Goal: Information Seeking & Learning: Learn about a topic

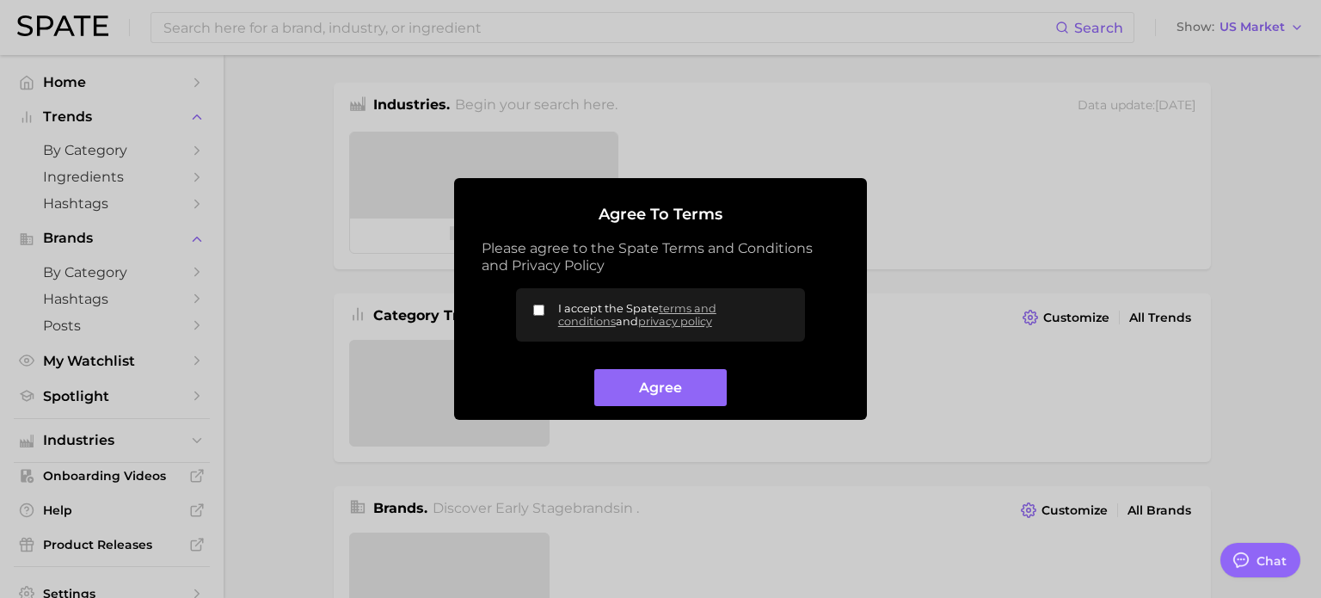
type textarea "x"
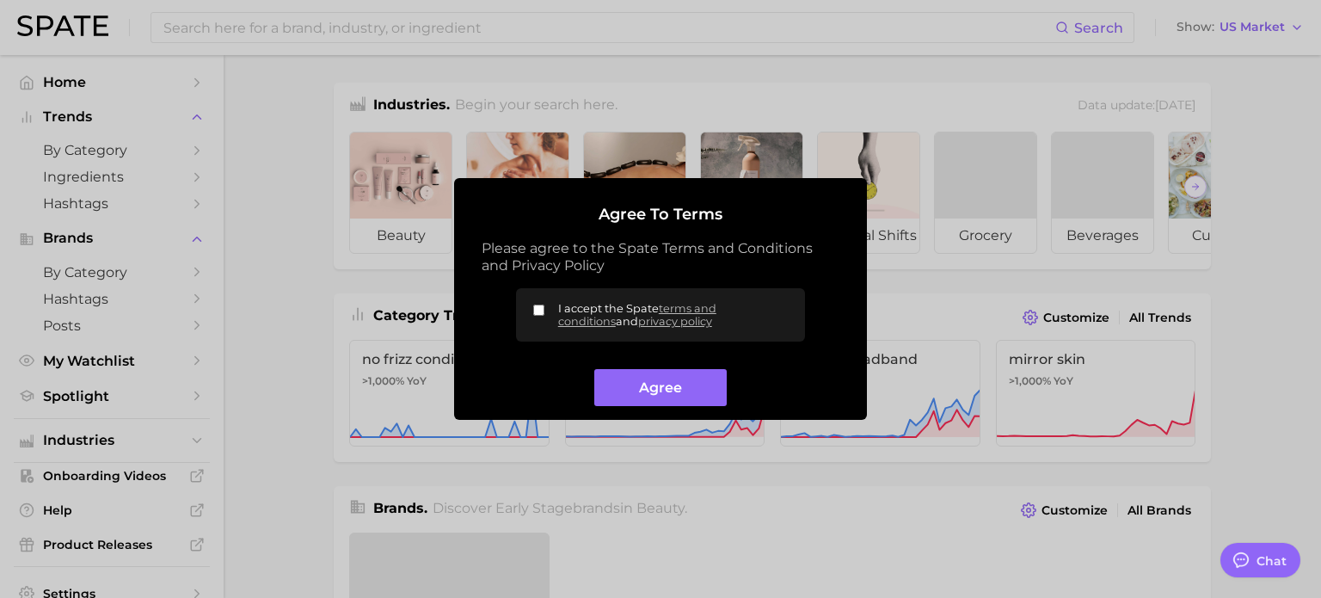
drag, startPoint x: 660, startPoint y: 391, endPoint x: 519, endPoint y: 310, distance: 162.5
click at [519, 310] on form "Agree to Terms Please agree to the Spate Terms and Conditions and Privacy Polic…" at bounding box center [661, 305] width 358 height 199
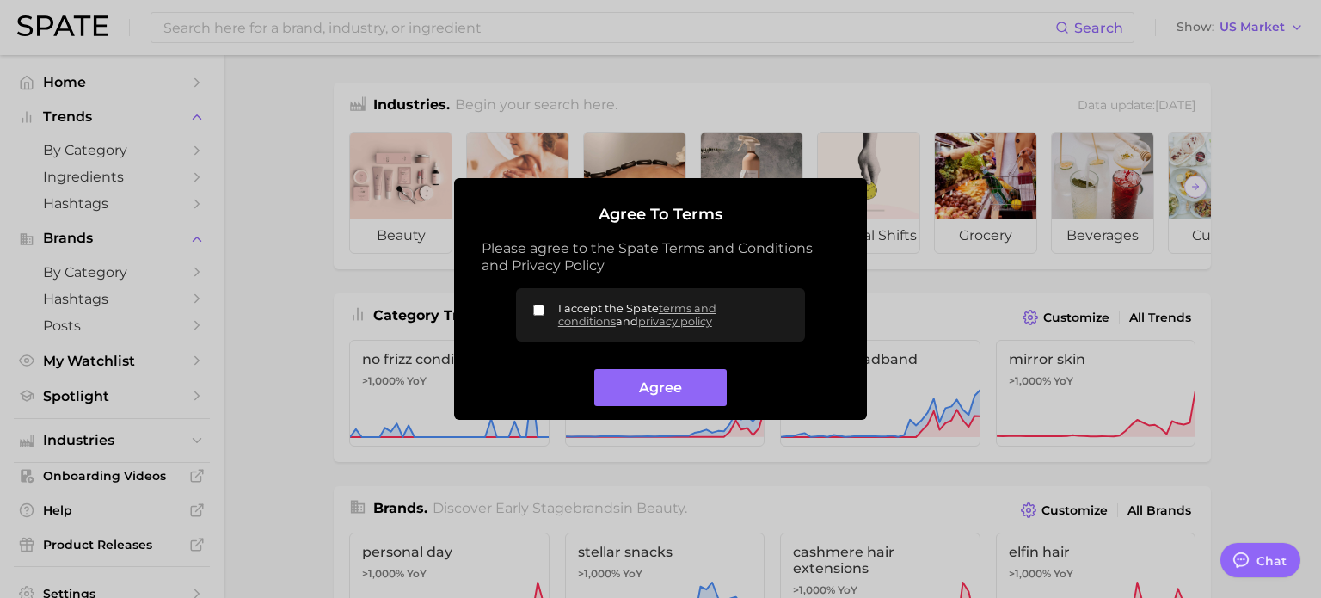
click at [533, 305] on input "I accept the Spate terms and conditions and privacy policy" at bounding box center [538, 309] width 11 height 11
checkbox input "true"
click at [678, 393] on button "Agree" at bounding box center [660, 387] width 132 height 37
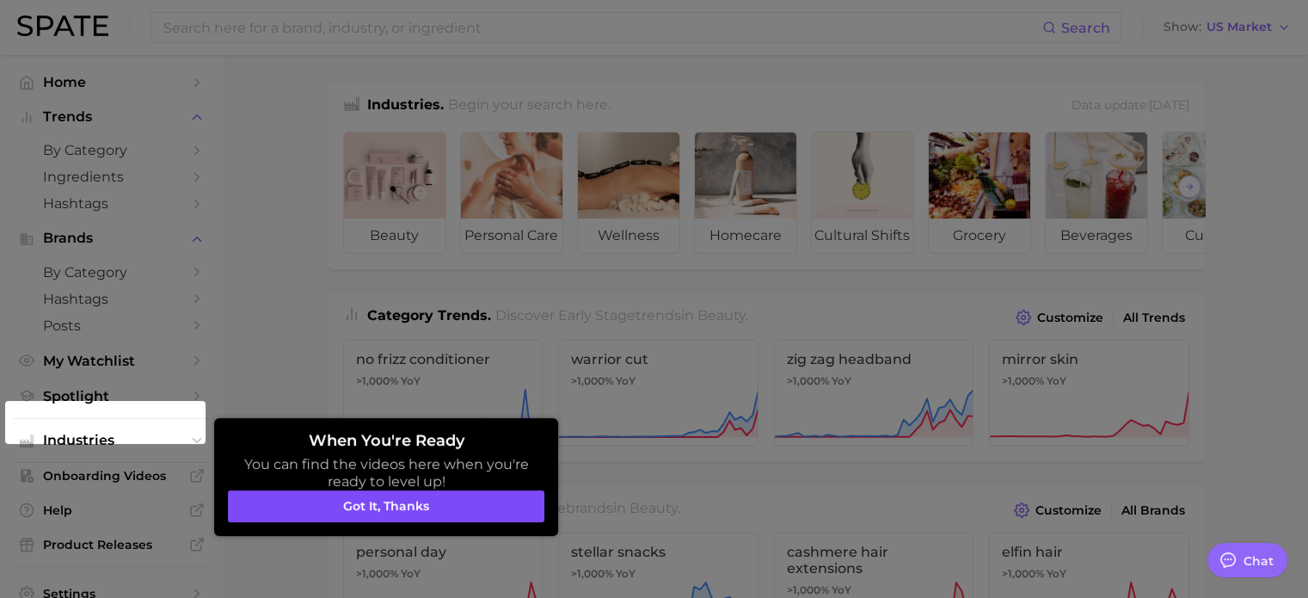
click at [391, 514] on button "Got it, thanks" at bounding box center [386, 506] width 316 height 33
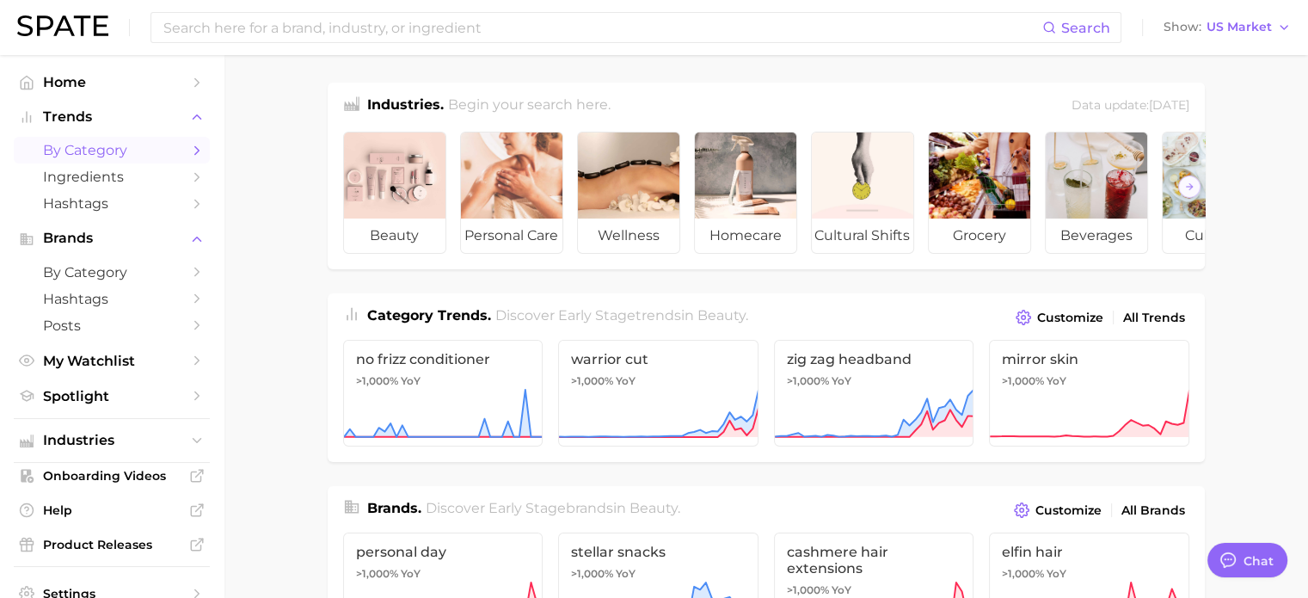
click at [95, 154] on span "by Category" at bounding box center [112, 150] width 138 height 16
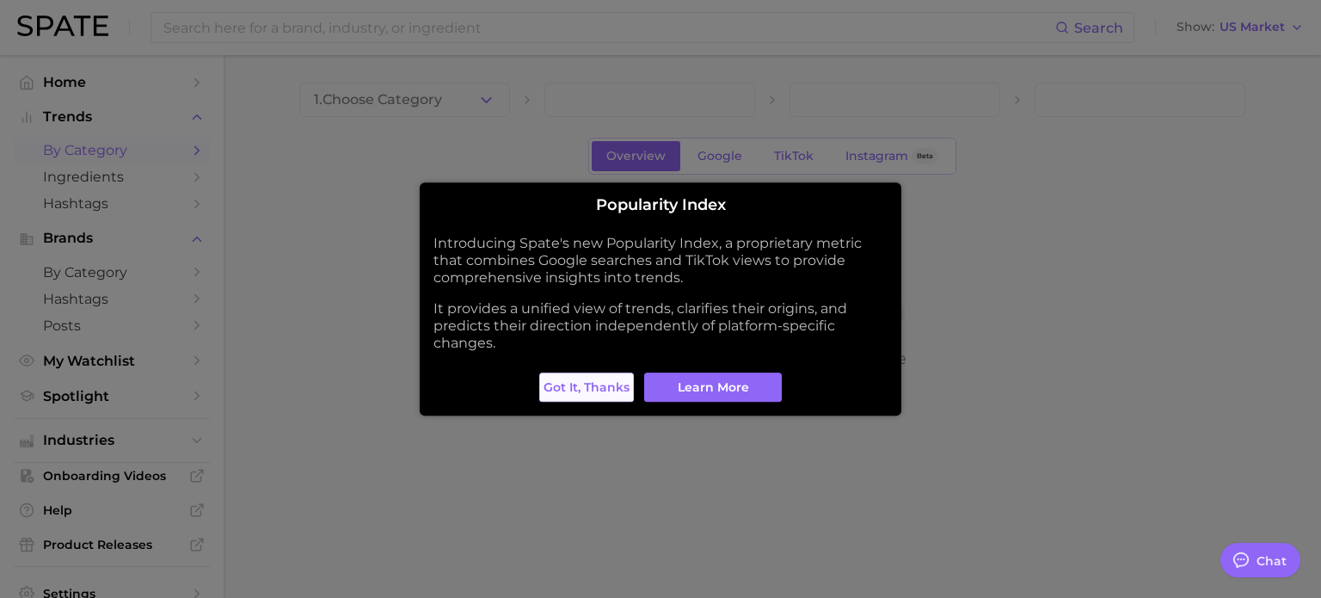
click at [604, 392] on span "Got it, thanks" at bounding box center [586, 387] width 86 height 15
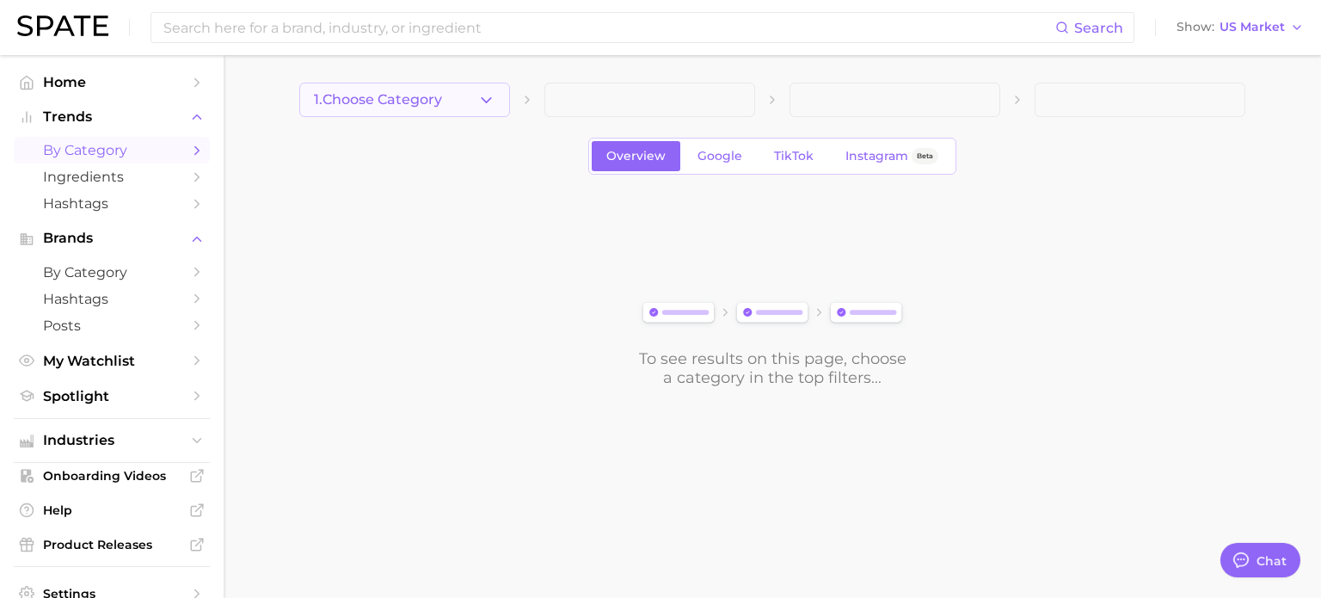
click at [468, 95] on button "1. Choose Category" at bounding box center [404, 100] width 211 height 34
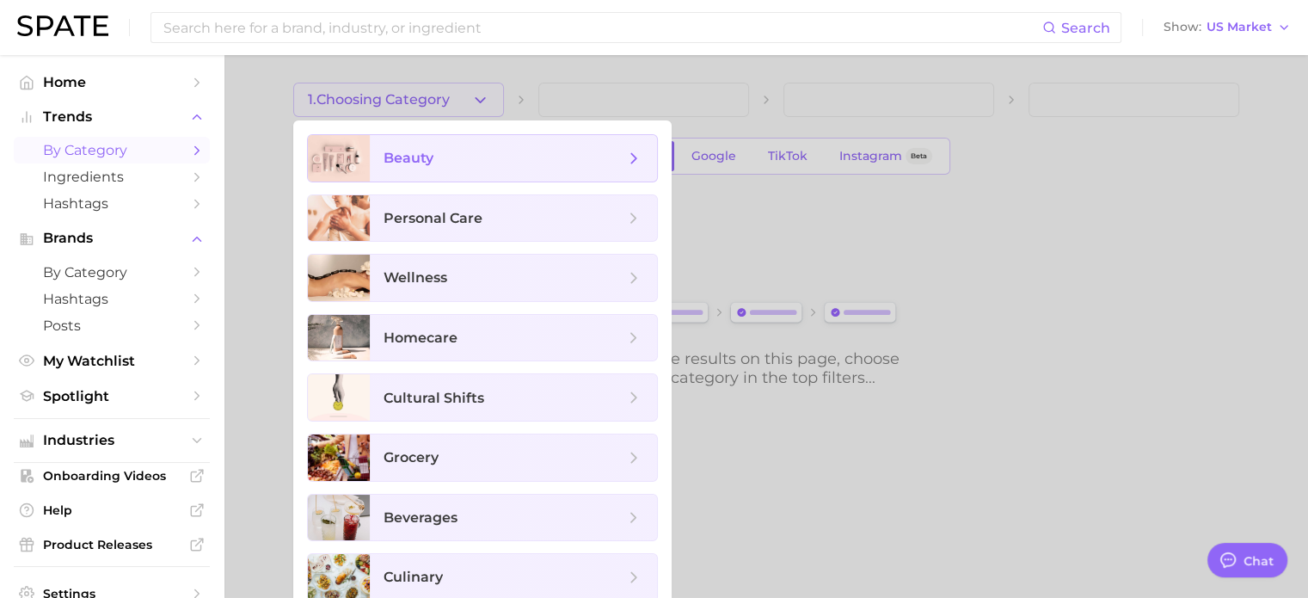
click at [468, 167] on span "beauty" at bounding box center [504, 158] width 241 height 19
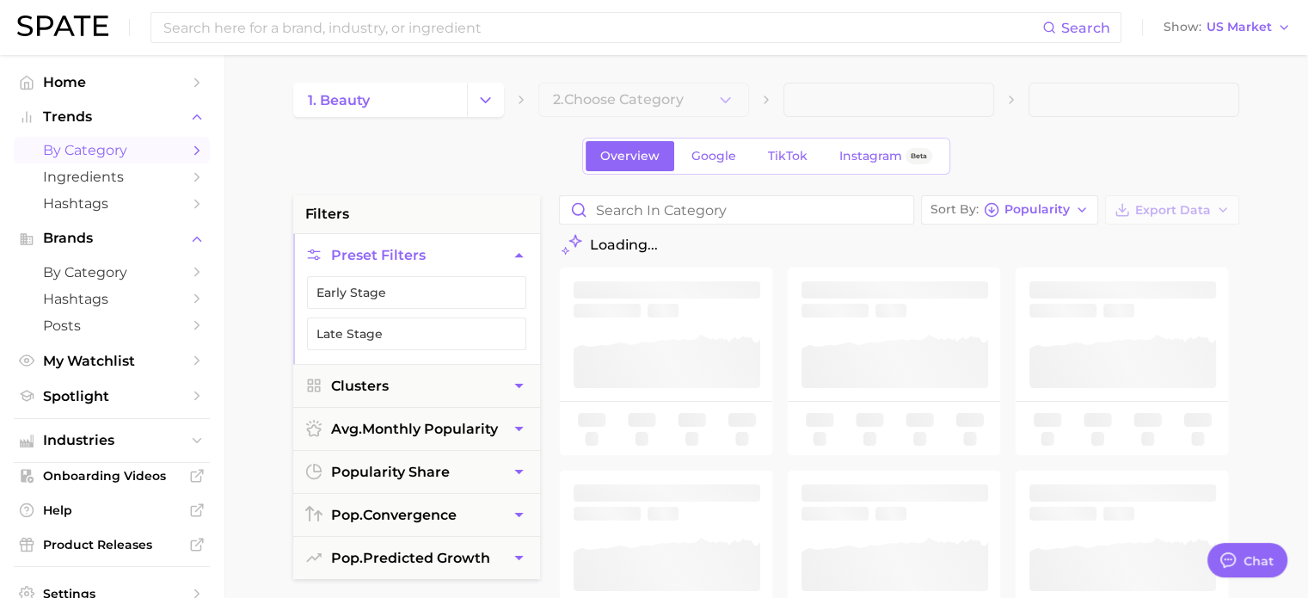
drag, startPoint x: 439, startPoint y: 170, endPoint x: 442, endPoint y: 160, distance: 10.6
click at [442, 164] on div "Overview Google TikTok Instagram Beta" at bounding box center [766, 156] width 946 height 37
